Goal: Task Accomplishment & Management: Manage account settings

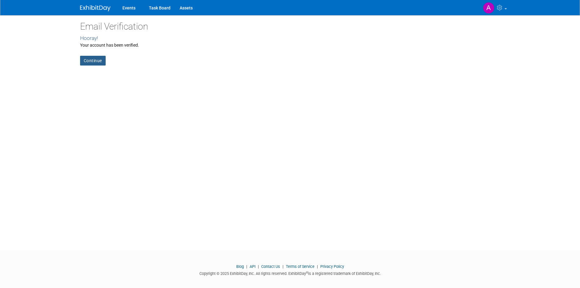
click at [90, 62] on link "Continue" at bounding box center [93, 61] width 26 height 10
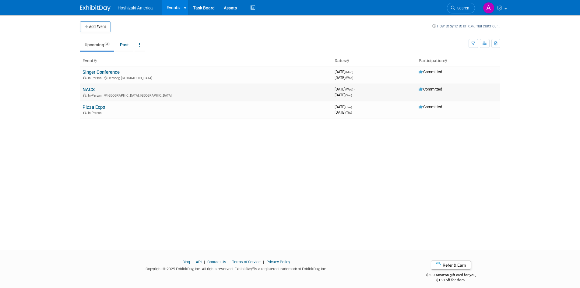
click at [86, 90] on link "NACS" at bounding box center [89, 89] width 12 height 5
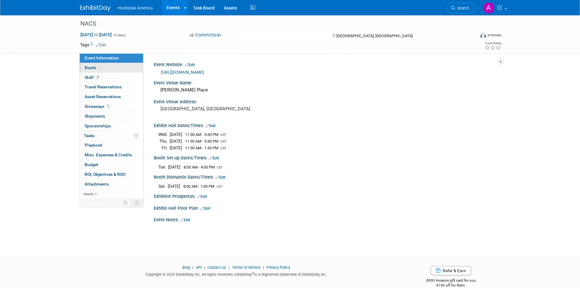
click at [94, 67] on span "Booth" at bounding box center [94, 67] width 19 height 5
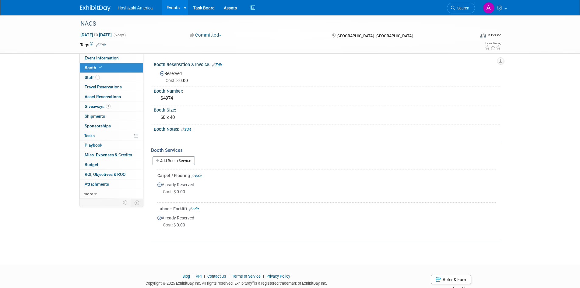
click at [189, 131] on link "Edit" at bounding box center [186, 129] width 10 height 4
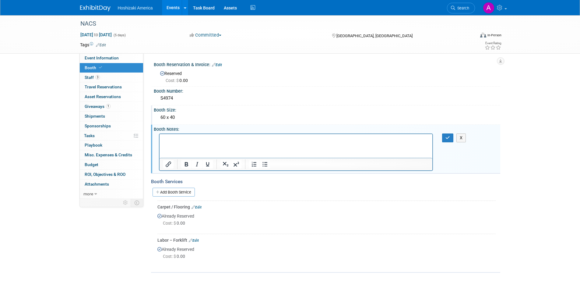
click at [171, 116] on div "60 x 40" at bounding box center [327, 117] width 338 height 9
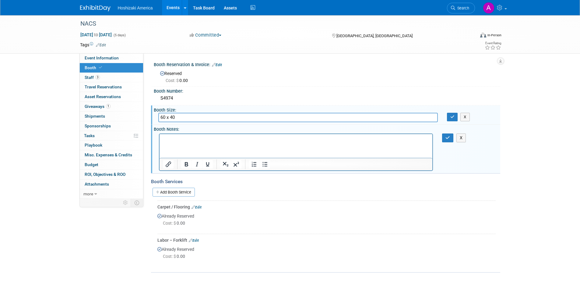
click at [164, 117] on input "60 x 40" at bounding box center [298, 117] width 280 height 9
click at [172, 118] on input "30 x 40" at bounding box center [298, 117] width 280 height 9
type input "30 x 20"
click at [452, 120] on button "button" at bounding box center [452, 117] width 11 height 9
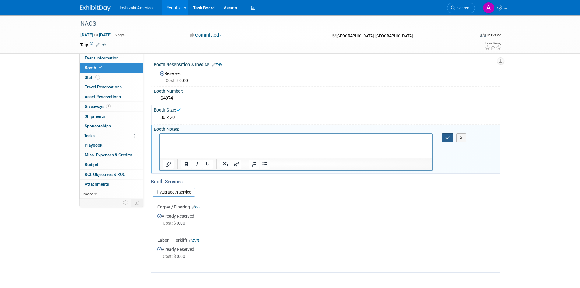
click at [448, 138] on icon "button" at bounding box center [448, 138] width 5 height 4
